Goal: Information Seeking & Learning: Compare options

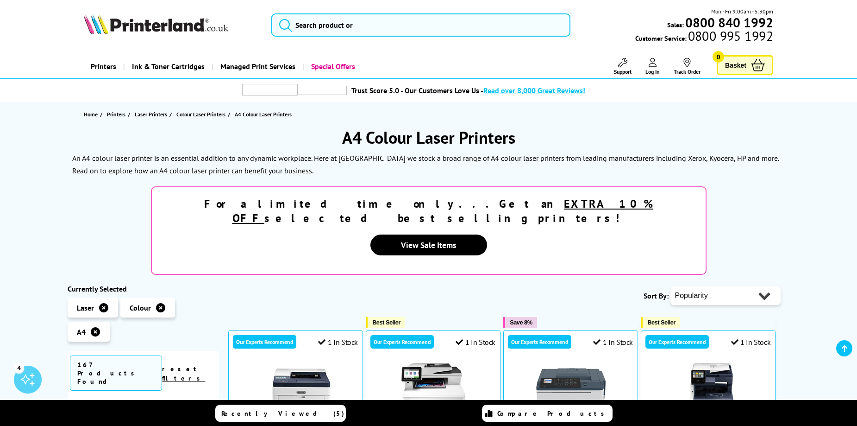
scroll to position [185, 0]
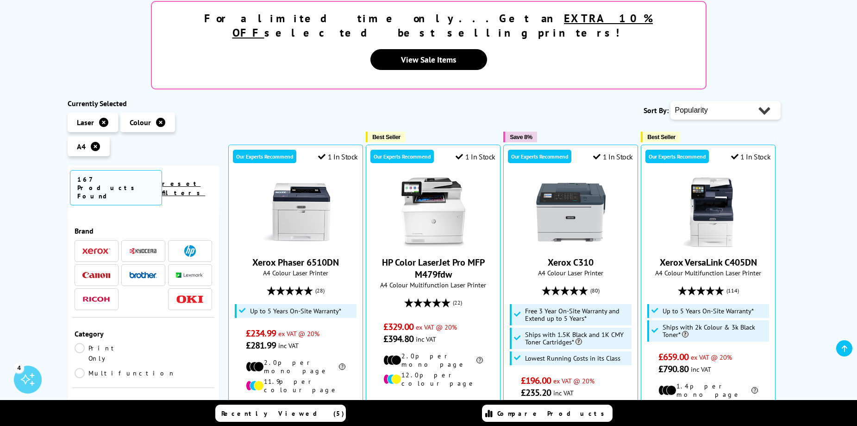
select select "Price Ascending"
click at [671, 101] on select "Popularity Rating Price - Low to High Price - High to Low Running Costs - Low t…" at bounding box center [726, 110] width 110 height 19
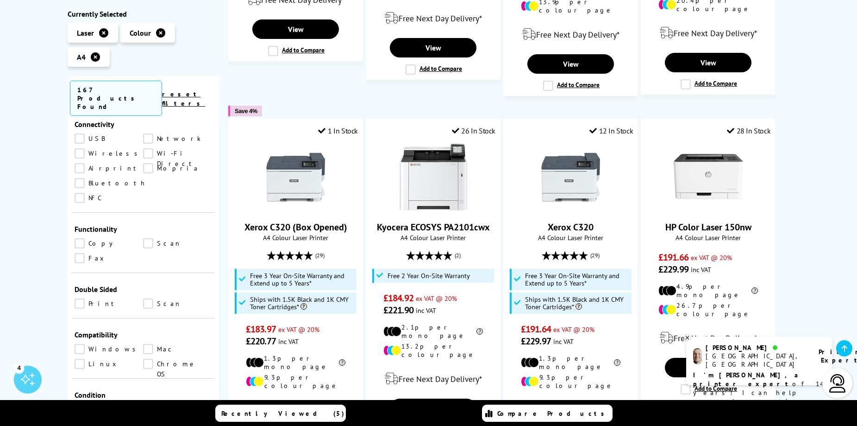
scroll to position [371, 0]
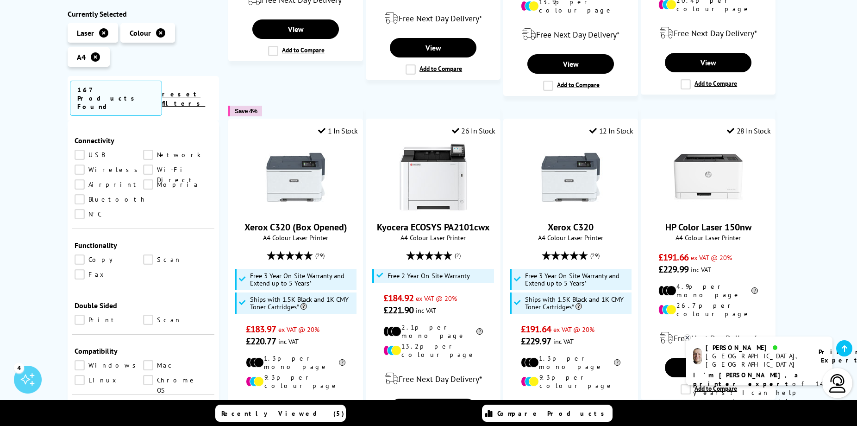
click at [98, 254] on link "Copy" at bounding box center [109, 259] width 69 height 10
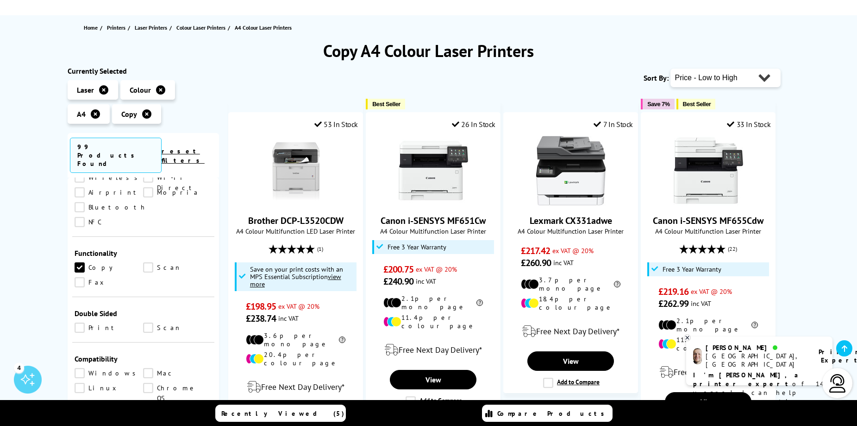
scroll to position [93, 0]
